Goal: Task Accomplishment & Management: Manage account settings

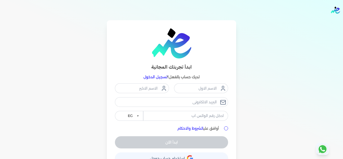
click at [165, 78] on link "تسجيل الدخول" at bounding box center [156, 77] width 24 height 5
click at [157, 76] on link "تسجيل الدخول" at bounding box center [156, 77] width 24 height 5
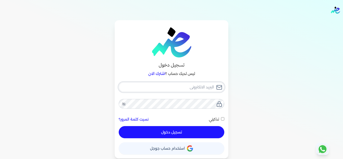
click at [179, 86] on input "email" at bounding box center [172, 87] width 106 height 10
type input "[EMAIL_ADDRESS][DOMAIN_NAME]"
click at [213, 131] on button "تسجيل دخول" at bounding box center [172, 132] width 106 height 12
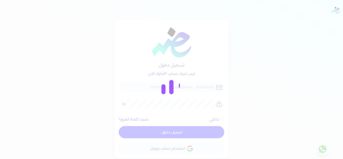
checkbox input "false"
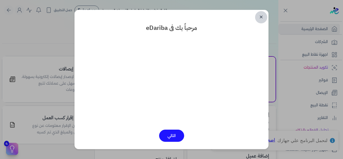
click at [261, 19] on link "✕" at bounding box center [261, 17] width 12 height 12
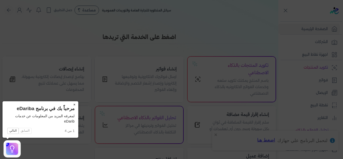
click at [74, 104] on button "×" at bounding box center [74, 104] width 8 height 7
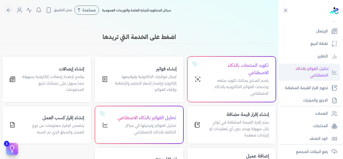
scroll to position [76, 0]
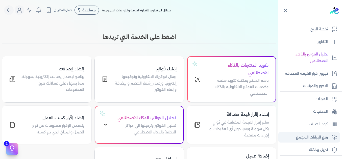
click at [320, 135] on p "رفع البيانات المجمع" at bounding box center [312, 137] width 32 height 7
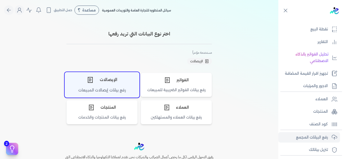
click at [101, 83] on div "الإيصالات" at bounding box center [102, 79] width 74 height 15
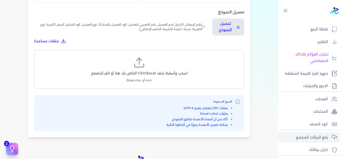
scroll to position [177, 0]
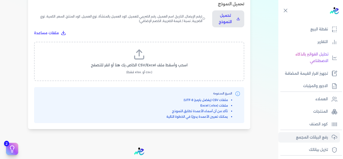
click at [137, 56] on icon at bounding box center [139, 54] width 12 height 12
click at [0, 0] on input "اسحب وأسقط ملف CSV/Excel الخاص بك هنا أو انقر للتصفح (.csv أو .xlsx فقط)" at bounding box center [0, 0] width 0 height 0
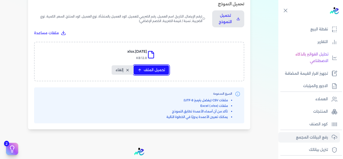
click at [157, 69] on span "تحميل الملف" at bounding box center [154, 69] width 21 height 5
select select "التاريخ"
select select "أسم العميل"
select select "نوع العميل"
select select "وصف البند"
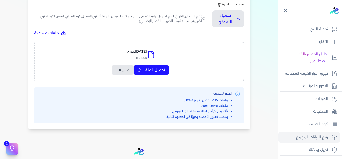
select select "السعر"
select select "الكمية"
select select "نوع الضريبة"
select select "نسبة / قيمة الضريبة"
select select "خصم اضافي"
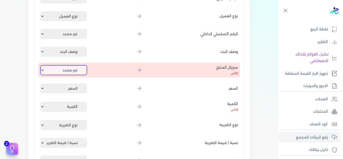
click at [80, 73] on select "غير محدد إيصال رقم التاريخ كود العميل بالمنشأة أسم العميل الرقم الضريبي للعميل …" at bounding box center [63, 70] width 47 height 10
select select "كود المنتج الداخلي"
click at [41, 65] on select "غير محدد إيصال رقم التاريخ كود العميل بالمنشأة أسم العميل الرقم الضريبي للعميل …" at bounding box center [63, 70] width 47 height 10
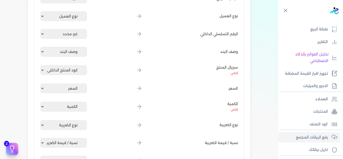
click at [17, 54] on div "اختيار النوع رفع الملف 3 تعيين الأعمدة 4 مراجعة ومعالجة رفع بيانات الإيصالات ال…" at bounding box center [139, 31] width 279 height 376
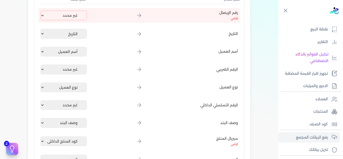
scroll to position [101, 0]
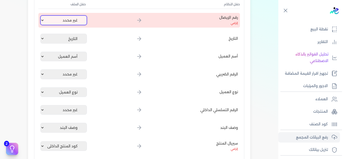
click at [49, 20] on select "غير محدد إيصال رقم التاريخ كود العميل بالمنشأة أسم العميل الرقم الضريبي للعميل …" at bounding box center [63, 20] width 47 height 10
select select "إيصال رقم"
click at [41, 15] on select "غير محدد إيصال رقم التاريخ كود العميل بالمنشأة أسم العميل الرقم الضريبي للعميل …" at bounding box center [63, 20] width 47 height 10
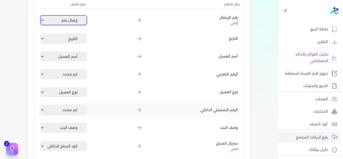
scroll to position [253, 0]
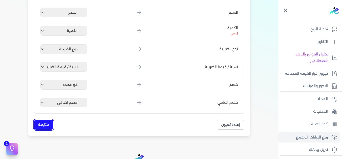
click at [49, 122] on button "متابعة" at bounding box center [43, 125] width 19 height 10
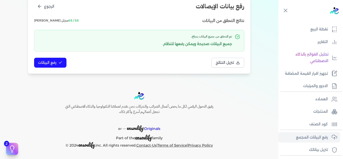
scroll to position [69, 0]
click at [51, 58] on button "رفع البيانات" at bounding box center [50, 63] width 32 height 10
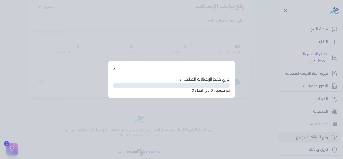
scroll to position [41, 0]
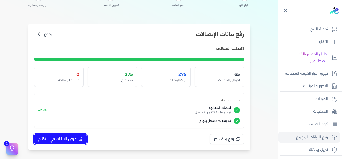
click at [76, 135] on button "عرض البيانات في النظام" at bounding box center [60, 139] width 53 height 10
click at [79, 138] on button "عرض البيانات في النظام" at bounding box center [60, 139] width 53 height 10
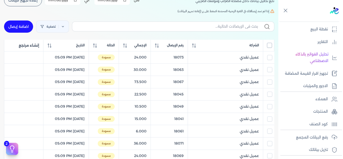
click at [271, 46] on input "All items unselected" at bounding box center [269, 45] width 5 height 5
checkbox input "true"
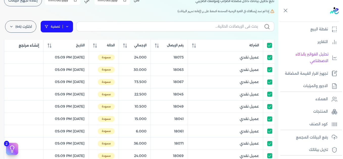
click at [68, 29] on link "تصفية" at bounding box center [56, 26] width 33 height 12
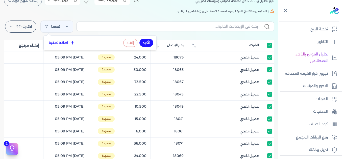
click at [70, 44] on icon at bounding box center [72, 42] width 5 height 5
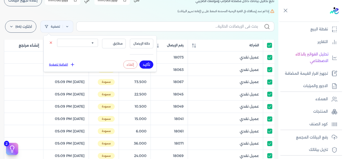
click at [84, 45] on select "الكل مقبولة غير مقبولة يتم مراجعتها ملغية مرفوضة مسودة" at bounding box center [77, 43] width 41 height 8
select select "draft"
click at [57, 39] on select "الكل مقبولة غير مقبولة يتم مراجعتها ملغية مرفوضة مسودة" at bounding box center [77, 43] width 41 height 8
click at [145, 63] on button "تأكيد" at bounding box center [147, 64] width 14 height 8
click at [122, 12] on h5 "إذا لم تجد إيصالاتك في الفترة الزمنية المحددة اضغط على زر (إعادة تجهيز البيانات)" at bounding box center [139, 11] width 271 height 5
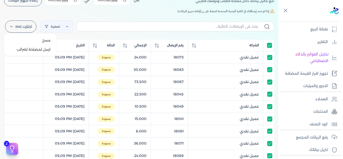
click at [18, 27] on label "اختارت (44)" at bounding box center [20, 26] width 31 height 12
click at [42, 40] on button "مسح" at bounding box center [30, 40] width 49 height 9
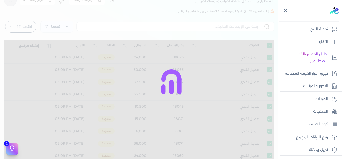
checkbox input "true"
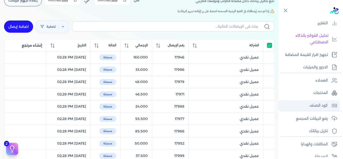
scroll to position [101, 0]
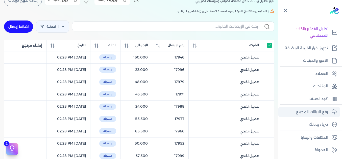
click at [312, 114] on p "رفع البيانات المجمع" at bounding box center [312, 112] width 32 height 7
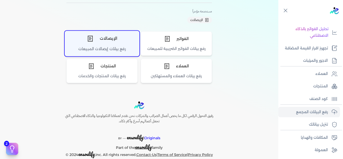
click at [103, 44] on div "الإيصالات" at bounding box center [102, 38] width 74 height 15
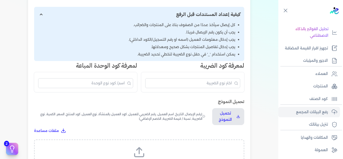
scroll to position [130, 0]
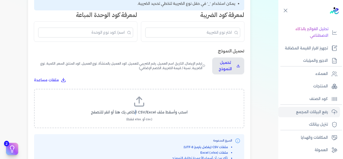
click at [138, 110] on span "اسحب وأسقط ملف CSV/Excel الخاص بك هنا أو انقر للتصفح" at bounding box center [139, 112] width 97 height 5
drag, startPoint x: 138, startPoint y: 110, endPoint x: 182, endPoint y: 107, distance: 44.3
click at [182, 107] on label "اسحب وأسقط ملف CSV/Excel الخاص بك هنا أو انقر للتصفح (.csv أو .xlsx فقط)" at bounding box center [139, 108] width 197 height 26
click at [0, 0] on input "اسحب وأسقط ملف CSV/Excel الخاص بك هنا أو انقر للتصفح (.csv أو .xlsx فقط)" at bounding box center [0, 0] width 0 height 0
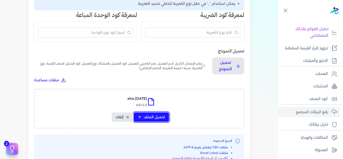
click at [156, 114] on button "تحميل الملف" at bounding box center [151, 116] width 35 height 9
select select "التاريخ"
select select "أسم العميل"
select select "نوع العميل"
select select "وصف البند"
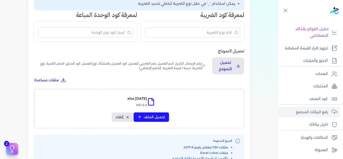
select select "السعر"
select select "الكمية"
select select "نوع الضريبة"
select select "نسبة / قيمة الضريبة"
select select "خصم اضافي"
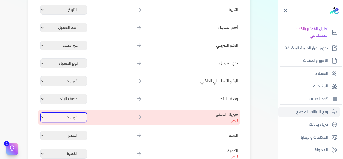
click at [81, 118] on select "غير محدد إيصال رقم التاريخ كود العميل بالمنشأة أسم العميل الرقم الضريبي للعميل …" at bounding box center [63, 117] width 47 height 10
select select "كود المنتج الداخلي"
click at [41, 112] on select "غير محدد إيصال رقم التاريخ كود العميل بالمنشأة أسم العميل الرقم الضريبي للعميل …" at bounding box center [63, 117] width 47 height 10
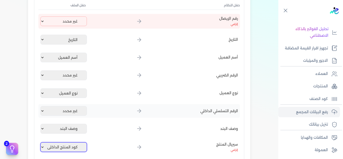
scroll to position [79, 0]
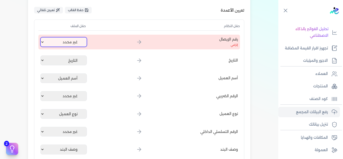
click at [70, 44] on select "غير محدد إيصال رقم التاريخ كود العميل بالمنشأة أسم العميل الرقم الضريبي للعميل …" at bounding box center [63, 42] width 47 height 10
select select "إيصال رقم"
click at [41, 37] on select "غير محدد إيصال رقم التاريخ كود العميل بالمنشأة أسم العميل الرقم الضريبي للعميل …" at bounding box center [63, 42] width 47 height 10
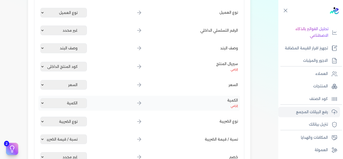
scroll to position [256, 0]
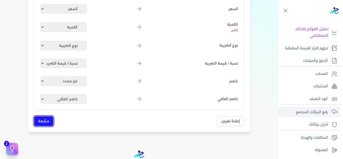
drag, startPoint x: 44, startPoint y: 121, endPoint x: 47, endPoint y: 121, distance: 2.8
click at [45, 121] on button "متابعة" at bounding box center [43, 121] width 19 height 10
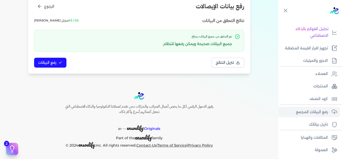
scroll to position [69, 0]
click at [60, 62] on icon at bounding box center [60, 62] width 4 height 4
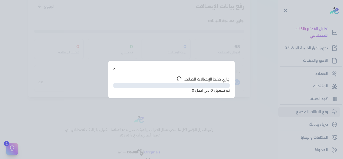
scroll to position [41, 0]
click at [115, 68] on button "x" at bounding box center [115, 68] width 2 height 5
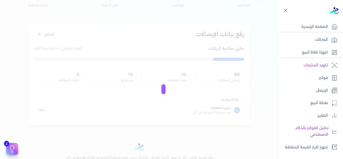
scroll to position [0, 0]
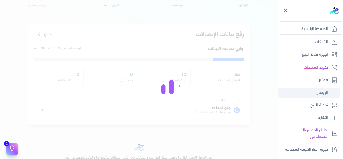
click at [322, 95] on p "الإيصال" at bounding box center [322, 93] width 12 height 7
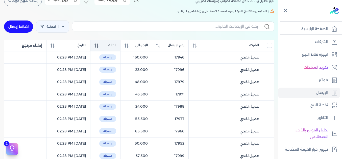
click at [112, 46] on th "الحالة" at bounding box center [106, 46] width 30 height 12
click at [99, 45] on icon at bounding box center [97, 46] width 4 height 4
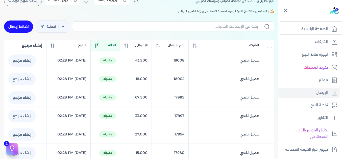
click at [99, 47] on icon at bounding box center [97, 46] width 4 height 4
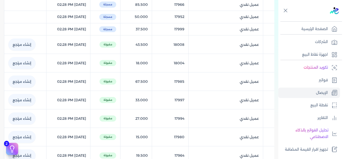
scroll to position [319, 0]
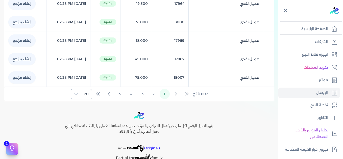
click at [81, 93] on div at bounding box center [76, 93] width 10 height 9
click at [85, 127] on span "100" at bounding box center [85, 124] width 6 height 5
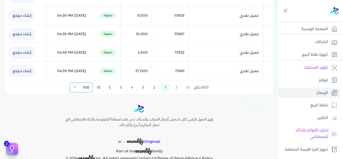
scroll to position [1816, 0]
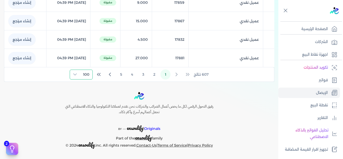
click at [110, 75] on icon "Next Page" at bounding box center [110, 74] width 6 height 6
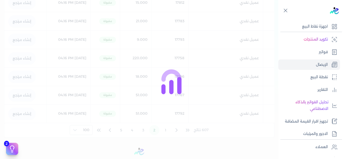
scroll to position [0, 0]
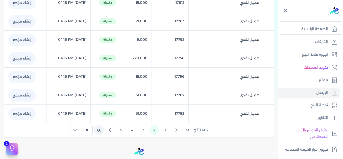
click at [100, 131] on icon "Last Page" at bounding box center [99, 130] width 6 height 6
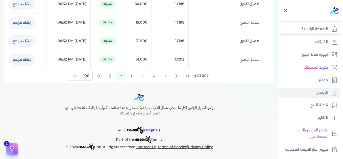
scroll to position [154, 0]
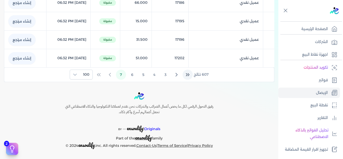
click at [188, 75] on icon "First Page" at bounding box center [188, 75] width 6 height 6
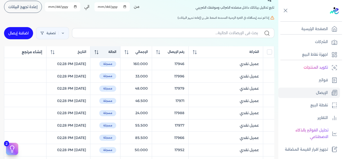
scroll to position [0, 0]
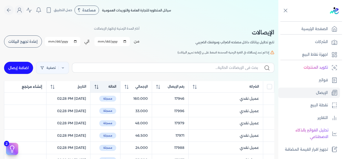
drag, startPoint x: 30, startPoint y: 42, endPoint x: 164, endPoint y: 58, distance: 134.9
click at [30, 42] on span "إعادة تجهيز البيانات" at bounding box center [22, 42] width 29 height 4
checkbox input "false"
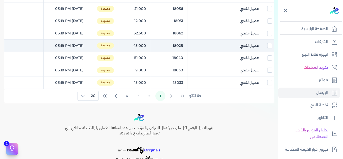
scroll to position [253, 0]
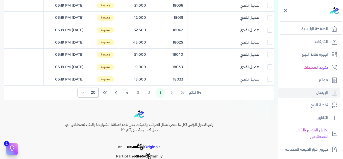
click at [86, 91] on div at bounding box center [83, 92] width 10 height 9
click at [92, 123] on span "100" at bounding box center [92, 123] width 6 height 5
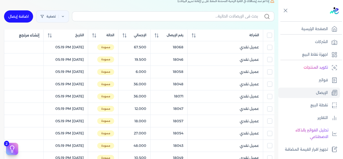
scroll to position [0, 0]
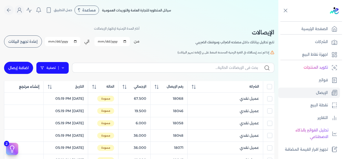
click at [65, 69] on icon at bounding box center [63, 68] width 4 height 4
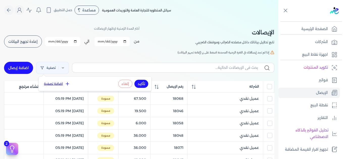
click at [67, 83] on icon at bounding box center [67, 83] width 5 height 5
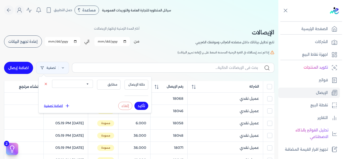
click at [84, 85] on select "الكل مقبولة غير مقبولة يتم مراجعتها ملغية مرفوضة مسودة" at bounding box center [72, 84] width 41 height 8
select select "draft"
click at [52, 80] on select "الكل مقبولة غير مقبولة يتم مراجعتها ملغية مرفوضة مسودة" at bounding box center [72, 84] width 41 height 8
click at [143, 105] on button "تأكيد" at bounding box center [142, 106] width 14 height 8
click at [157, 50] on h5 "إذا لم تجد إيصالاتك في الفترة الزمنية المحددة اضغط على زر (إعادة تجهيز البيانات)" at bounding box center [139, 52] width 271 height 5
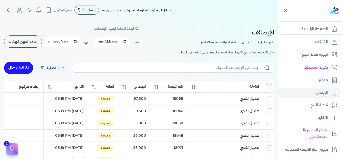
click at [272, 87] on input "All items unselected" at bounding box center [269, 86] width 5 height 5
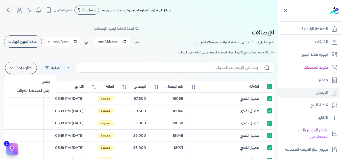
click at [12, 66] on icon at bounding box center [11, 68] width 4 height 4
click at [49, 78] on button "مسح" at bounding box center [30, 81] width 49 height 9
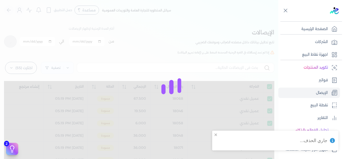
checkbox input "true"
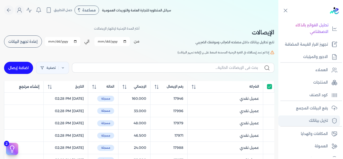
scroll to position [114, 0]
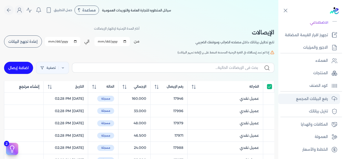
click at [315, 100] on p "رفع البيانات المجمع" at bounding box center [312, 99] width 32 height 7
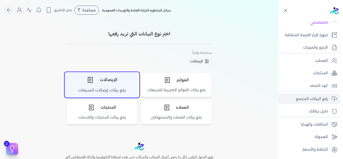
click at [92, 82] on icon "اختر نوع الإيصالات" at bounding box center [90, 80] width 5 height 6
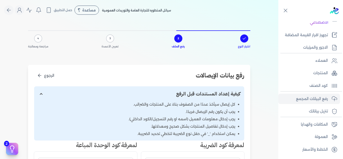
scroll to position [126, 0]
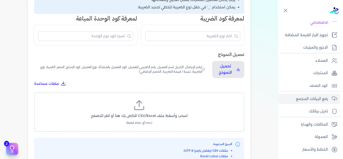
click at [136, 110] on icon at bounding box center [139, 107] width 9 height 3
click at [0, 0] on input "اسحب وأسقط ملف CSV/Excel الخاص بك هنا أو انقر للتصفح (.csv أو .xlsx فقط)" at bounding box center [0, 0] width 0 height 0
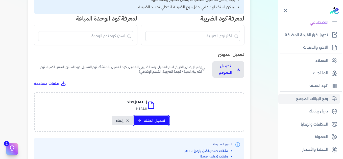
click at [156, 120] on span "تحميل الملف" at bounding box center [154, 120] width 21 height 5
select select "التاريخ"
select select "أسم العميل"
select select "نوع العميل"
select select "وصف البند"
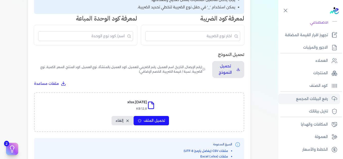
select select "السعر"
select select "الكمية"
select select "نوع الضريبة"
select select "نسبة / قيمة الضريبة"
select select "خصم اضافي"
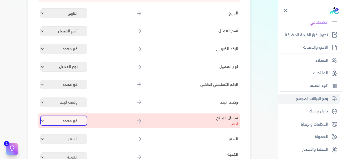
click at [64, 120] on select "غير محدد إيصال رقم التاريخ كود العميل بالمنشأة أسم العميل الرقم الضريبي للعميل …" at bounding box center [63, 121] width 47 height 10
select select "كود المنتج الداخلي"
click at [41, 116] on select "غير محدد إيصال رقم التاريخ كود العميل بالمنشأة أسم العميل الرقم الضريبي للعميل …" at bounding box center [63, 121] width 47 height 10
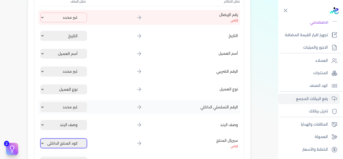
scroll to position [76, 0]
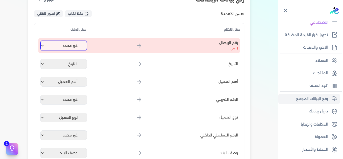
click at [61, 50] on select "غير محدد إيصال رقم التاريخ كود العميل بالمنشأة أسم العميل الرقم الضريبي للعميل …" at bounding box center [63, 46] width 47 height 10
select select "إيصال رقم"
click at [41, 41] on select "غير محدد إيصال رقم التاريخ كود العميل بالمنشأة أسم العميل الرقم الضريبي للعميل …" at bounding box center [63, 46] width 47 height 10
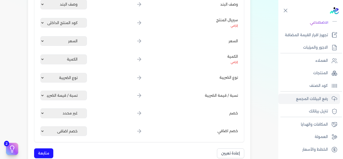
scroll to position [228, 0]
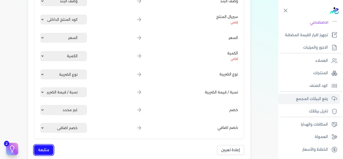
click at [46, 147] on button "متابعة" at bounding box center [43, 150] width 19 height 10
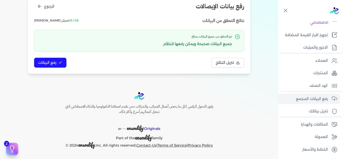
scroll to position [69, 0]
click at [53, 64] on span "رفع البيانات" at bounding box center [47, 62] width 18 height 5
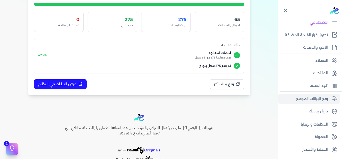
scroll to position [101, 0]
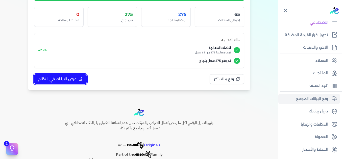
click at [72, 77] on span "عرض البيانات في النظام" at bounding box center [57, 78] width 38 height 5
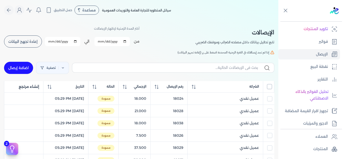
click at [271, 85] on input "All items unselected" at bounding box center [269, 86] width 5 height 5
checkbox input "true"
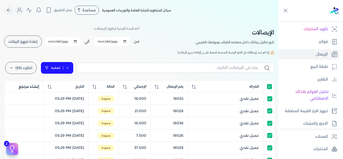
click at [69, 68] on icon at bounding box center [68, 68] width 4 height 4
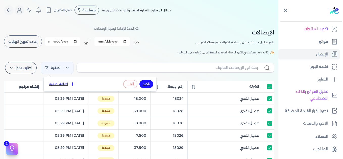
click at [63, 86] on button "اضافة تصفية" at bounding box center [62, 84] width 31 height 6
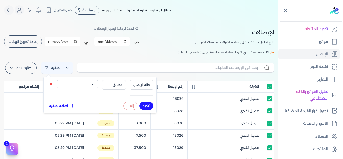
click at [81, 86] on select "الكل مقبولة غير مقبولة يتم مراجعتها ملغية مرفوضة مسودة" at bounding box center [77, 84] width 41 height 8
select select "draft"
click at [57, 80] on select "الكل مقبولة غير مقبولة يتم مراجعتها ملغية مرفوضة مسودة" at bounding box center [77, 84] width 41 height 8
drag, startPoint x: 149, startPoint y: 106, endPoint x: 154, endPoint y: 56, distance: 50.0
click at [149, 106] on button "تأكيد" at bounding box center [147, 106] width 14 height 8
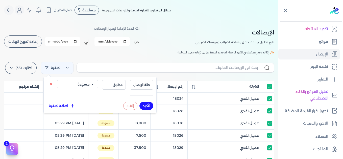
click at [157, 46] on div "الإيصالات تابع تحاليل بياناتك داخل مصلحه الضرائب وموقفك الضريبي أختر المدة الزم…" at bounding box center [139, 36] width 271 height 23
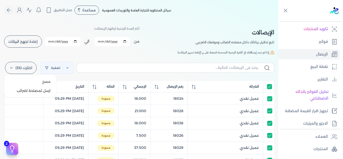
click at [13, 68] on icon at bounding box center [11, 68] width 4 height 4
click at [47, 82] on span "مسح" at bounding box center [46, 81] width 8 height 5
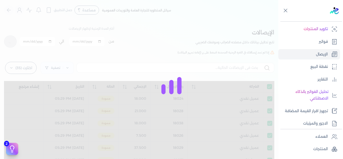
checkbox input "true"
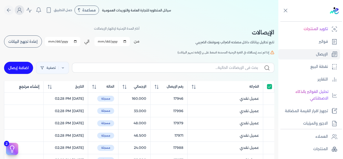
click at [23, 11] on icon "Global" at bounding box center [19, 10] width 6 height 6
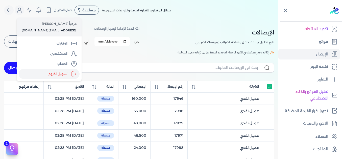
click at [60, 74] on label "تسجيل الخروج" at bounding box center [49, 74] width 61 height 10
click at [279, 20] on input "Close" at bounding box center [279, 20] width 0 height 0
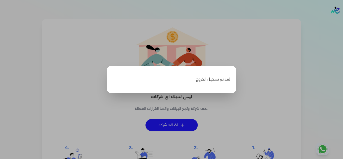
click at [289, 71] on label "Close" at bounding box center [171, 79] width 343 height 159
click at [343, 20] on input "Close" at bounding box center [343, 20] width 0 height 0
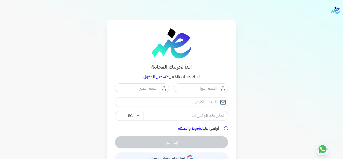
drag, startPoint x: 160, startPoint y: 74, endPoint x: 160, endPoint y: 77, distance: 3.0
click at [160, 74] on p "لديك حساب بالفعل؟ تسجيل الدخول" at bounding box center [171, 77] width 113 height 7
click at [160, 78] on link "تسجيل الدخول" at bounding box center [156, 77] width 24 height 5
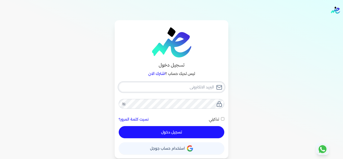
click at [199, 87] on input "email" at bounding box center [172, 87] width 106 height 10
type input "[EMAIL_ADDRESS][DOMAIN_NAME]"
click at [202, 135] on button "تسجيل دخول" at bounding box center [172, 132] width 106 height 12
checkbox input "false"
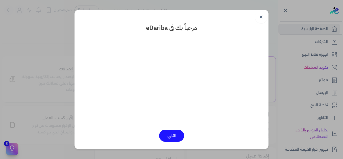
click at [259, 16] on link "✕" at bounding box center [261, 17] width 12 height 12
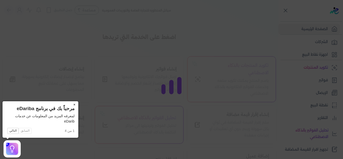
click at [74, 104] on button "×" at bounding box center [74, 104] width 8 height 7
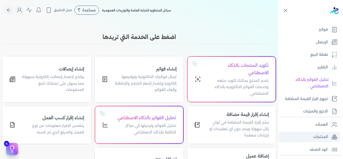
scroll to position [114, 0]
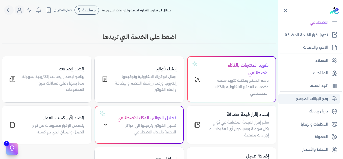
click at [310, 97] on p "رفع البيانات المجمع" at bounding box center [312, 99] width 32 height 7
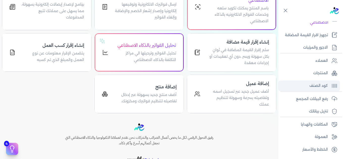
scroll to position [76, 0]
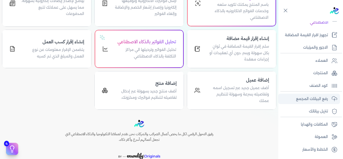
click at [305, 99] on p "رفع البيانات المجمع" at bounding box center [312, 99] width 32 height 7
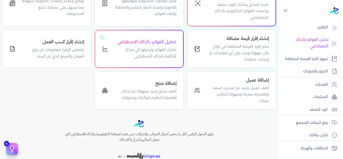
scroll to position [0, 0]
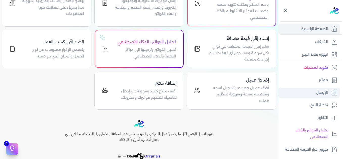
click at [319, 90] on p "الإيصال" at bounding box center [322, 93] width 12 height 7
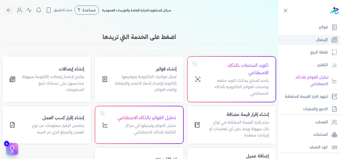
scroll to position [101, 0]
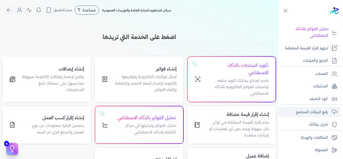
click at [316, 111] on p "رفع البيانات المجمع" at bounding box center [312, 112] width 32 height 7
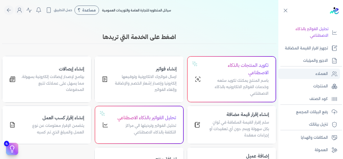
scroll to position [114, 0]
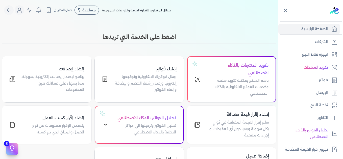
click at [230, 17] on nav "Toggle Navigation الاسعار العمولات مساعدة خدمة العملاء دليل المستخدم تسجيل الدخ…" at bounding box center [139, 10] width 279 height 20
click at [20, 9] on circle "Global" at bounding box center [19, 9] width 3 height 3
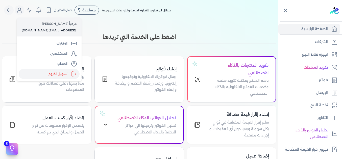
click at [65, 75] on label "تسجيل الخروج" at bounding box center [49, 74] width 61 height 10
click at [279, 20] on input "Close" at bounding box center [279, 20] width 0 height 0
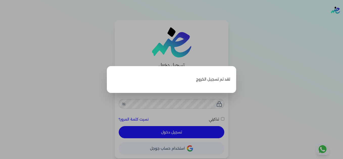
click at [273, 62] on label "Close" at bounding box center [171, 79] width 343 height 159
click at [343, 20] on input "Close" at bounding box center [343, 20] width 0 height 0
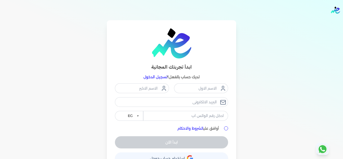
click at [156, 77] on link "تسجيل الدخول" at bounding box center [156, 77] width 24 height 5
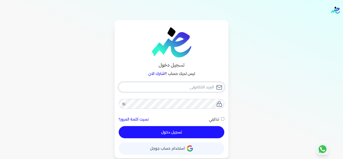
click at [197, 85] on input "email" at bounding box center [172, 87] width 106 height 10
type input "[EMAIL_ADDRESS][DOMAIN_NAME]"
click at [202, 130] on button "تسجيل دخول" at bounding box center [172, 132] width 106 height 12
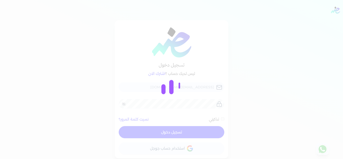
checkbox input "false"
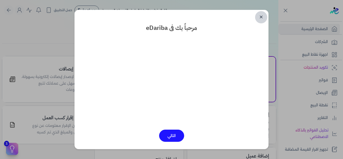
click at [263, 17] on link "✕" at bounding box center [261, 17] width 12 height 12
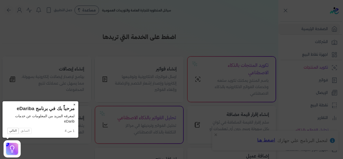
click at [73, 104] on button "×" at bounding box center [74, 104] width 8 height 7
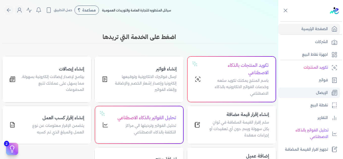
click at [325, 93] on p "الإيصال" at bounding box center [322, 93] width 12 height 7
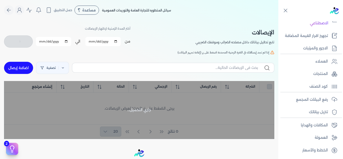
scroll to position [109, 0]
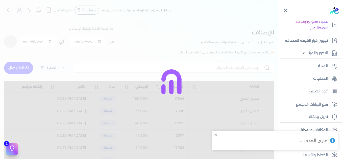
checkbox input "false"
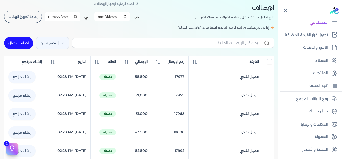
scroll to position [0, 0]
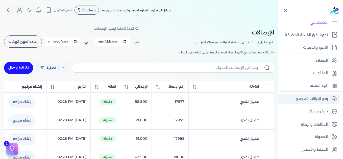
click at [310, 97] on p "رفع البيانات المجمع" at bounding box center [312, 99] width 32 height 7
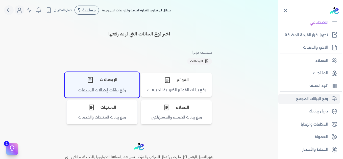
click at [114, 87] on div "الإيصالات" at bounding box center [102, 79] width 74 height 15
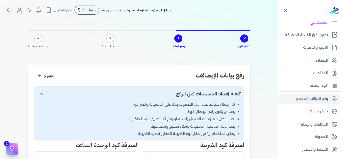
scroll to position [101, 0]
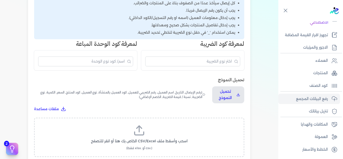
click at [142, 135] on icon at bounding box center [139, 133] width 9 height 3
click at [0, 0] on input "اسحب وأسقط ملف CSV/Excel الخاص بك هنا أو انقر للتصفح (.csv أو .xlsx فقط)" at bounding box center [0, 0] width 0 height 0
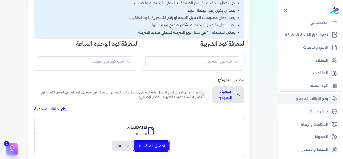
click at [158, 144] on span "تحميل الملف" at bounding box center [154, 145] width 21 height 5
select select "التاريخ"
select select "أسم العميل"
select select "نوع العميل"
select select "وصف البند"
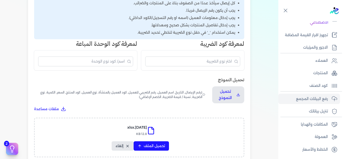
select select "السعر"
select select "الكمية"
select select "نوع الضريبة"
select select "نسبة / قيمة الضريبة"
select select "خصم اضافي"
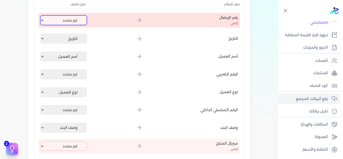
click at [78, 25] on select "غير محدد إيصال رقم التاريخ كود العميل بالمنشأة أسم العميل الرقم الضريبي للعميل …" at bounding box center [63, 20] width 47 height 10
select select "إيصال رقم"
click at [41, 15] on select "غير محدد إيصال رقم التاريخ كود العميل بالمنشأة أسم العميل الرقم الضريبي للعميل …" at bounding box center [63, 20] width 47 height 10
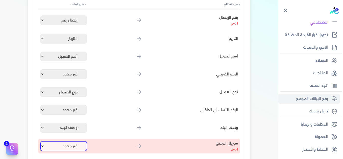
click at [75, 144] on select "غير محدد إيصال رقم التاريخ كود العميل بالمنشأة أسم العميل الرقم الضريبي للعميل …" at bounding box center [63, 146] width 47 height 10
select select "كود المنتج الداخلي"
click at [41, 141] on select "غير محدد إيصال رقم التاريخ كود العميل بالمنشأة أسم العميل الرقم الضريبي للعميل …" at bounding box center [63, 146] width 47 height 10
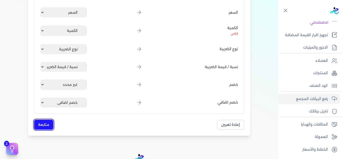
click at [39, 125] on button "متابعة" at bounding box center [43, 125] width 19 height 10
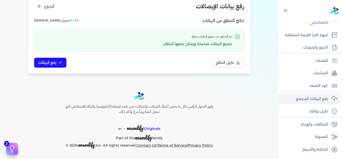
scroll to position [69, 0]
click at [61, 63] on icon at bounding box center [60, 62] width 4 height 4
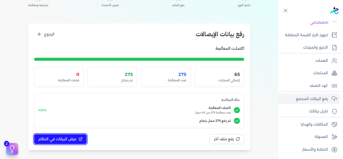
click at [69, 139] on span "عرض البيانات في النظام" at bounding box center [57, 138] width 38 height 5
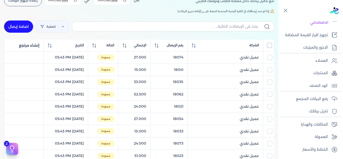
click at [270, 46] on input "All items unselected" at bounding box center [269, 45] width 5 height 5
checkbox input "true"
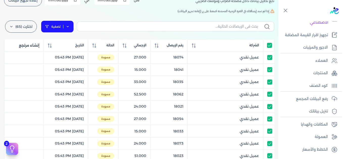
click at [71, 29] on link "تصفية" at bounding box center [57, 26] width 33 height 12
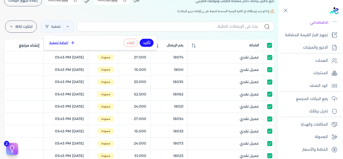
click at [66, 43] on button "اضافة تصفية" at bounding box center [62, 43] width 31 height 6
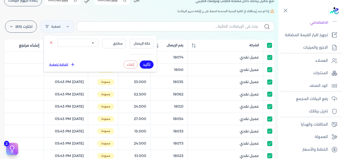
click at [79, 44] on select "الكل مقبولة غير مقبولة يتم مراجعتها ملغية مرفوضة مسودة" at bounding box center [77, 43] width 41 height 8
select select "draft"
click at [57, 39] on select "الكل مقبولة غير مقبولة يتم مراجعتها ملغية مرفوضة مسودة" at bounding box center [77, 43] width 41 height 8
click at [144, 64] on button "تأكيد" at bounding box center [147, 64] width 14 height 8
click at [110, 11] on h5 "إذا لم تجد إيصالاتك في الفترة الزمنية المحددة اضغط على زر (إعادة تجهيز البيانات)" at bounding box center [139, 11] width 271 height 5
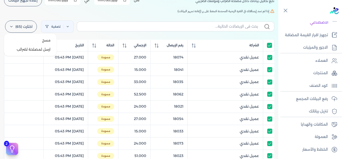
click at [28, 30] on label "اختارت (65)" at bounding box center [21, 26] width 32 height 12
click at [31, 51] on button "ارسل لمصلحة لضرائب" at bounding box center [30, 49] width 49 height 9
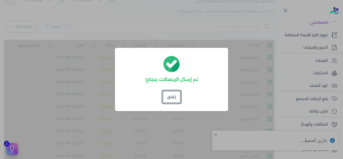
checkbox input "true"
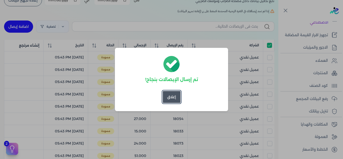
click at [171, 94] on button "إغلاق" at bounding box center [172, 97] width 18 height 12
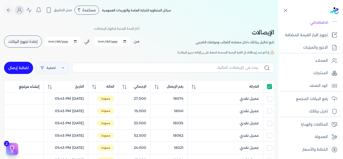
click at [20, 11] on icon "Global" at bounding box center [19, 11] width 4 height 2
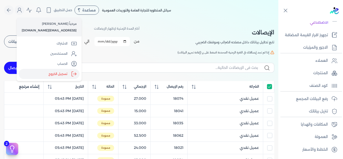
click at [59, 73] on label "تسجيل الخروج" at bounding box center [49, 74] width 61 height 10
click at [279, 20] on input "Close" at bounding box center [279, 20] width 0 height 0
